Goal: Navigation & Orientation: Find specific page/section

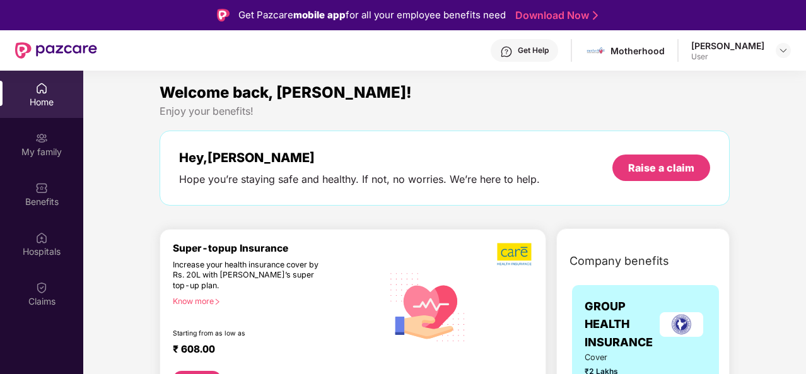
scroll to position [71, 0]
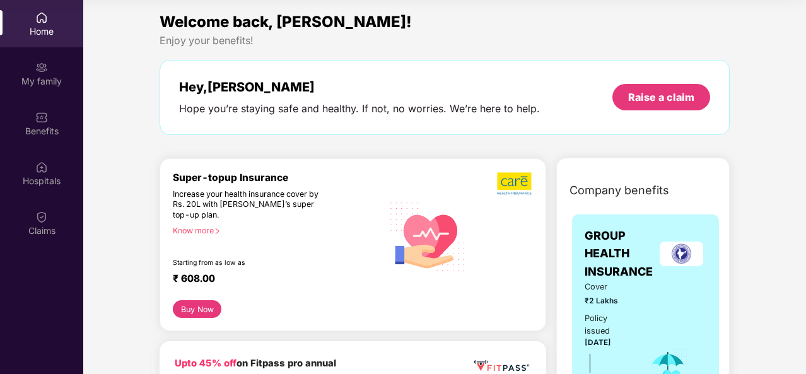
click at [42, 30] on div "Home" at bounding box center [41, 31] width 83 height 13
click at [37, 85] on div "My family" at bounding box center [41, 81] width 83 height 13
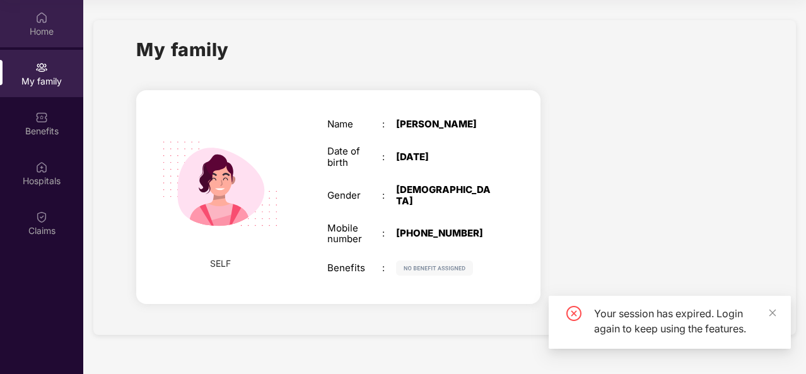
click at [49, 34] on div "Home" at bounding box center [41, 31] width 83 height 13
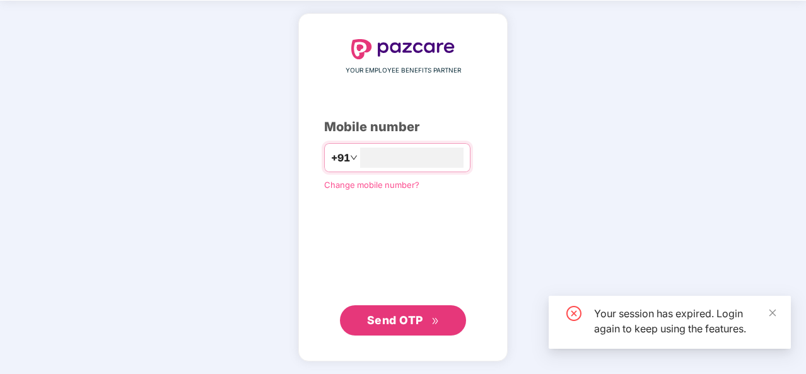
scroll to position [42, 0]
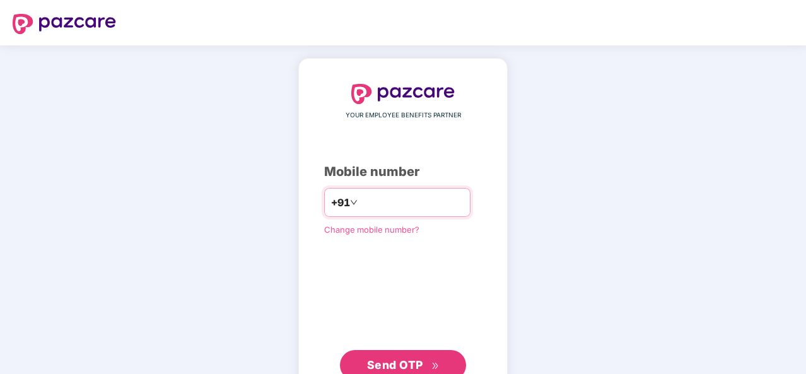
click at [396, 205] on input "number" at bounding box center [411, 202] width 103 height 20
type input "**********"
click at [420, 363] on span "Send OTP" at bounding box center [395, 364] width 56 height 13
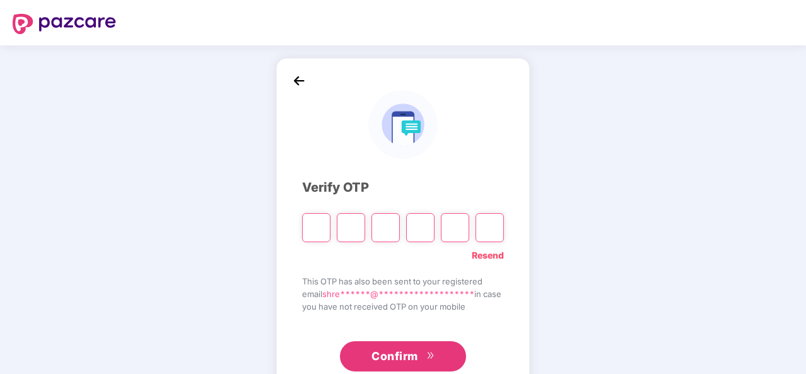
type input "*"
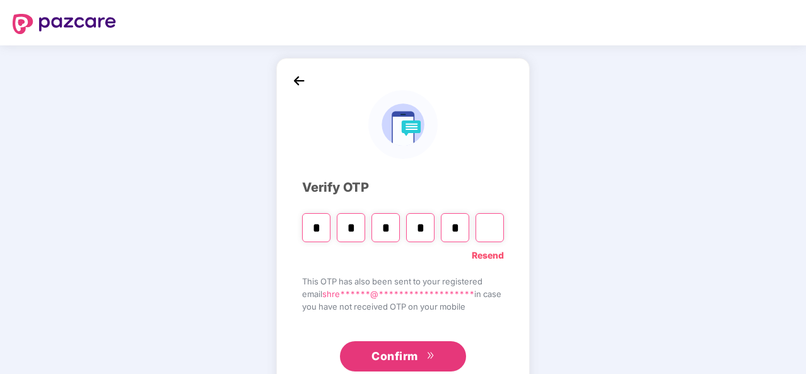
type input "*"
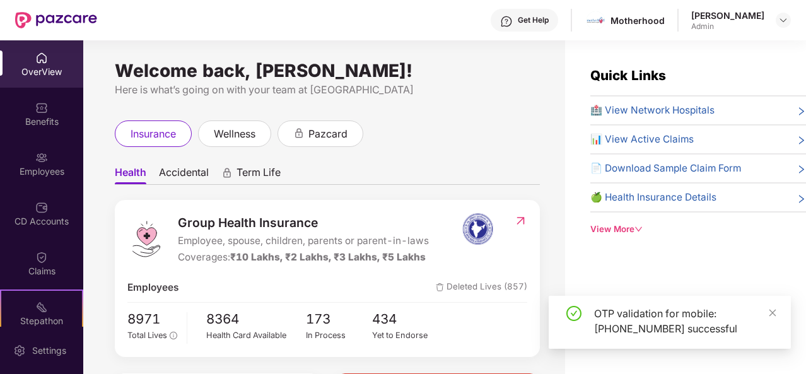
click at [426, 114] on div "Welcome back, [PERSON_NAME]! Here is what’s going on with your team at Pazcare …" at bounding box center [324, 214] width 482 height 349
